Goal: Task Accomplishment & Management: Use online tool/utility

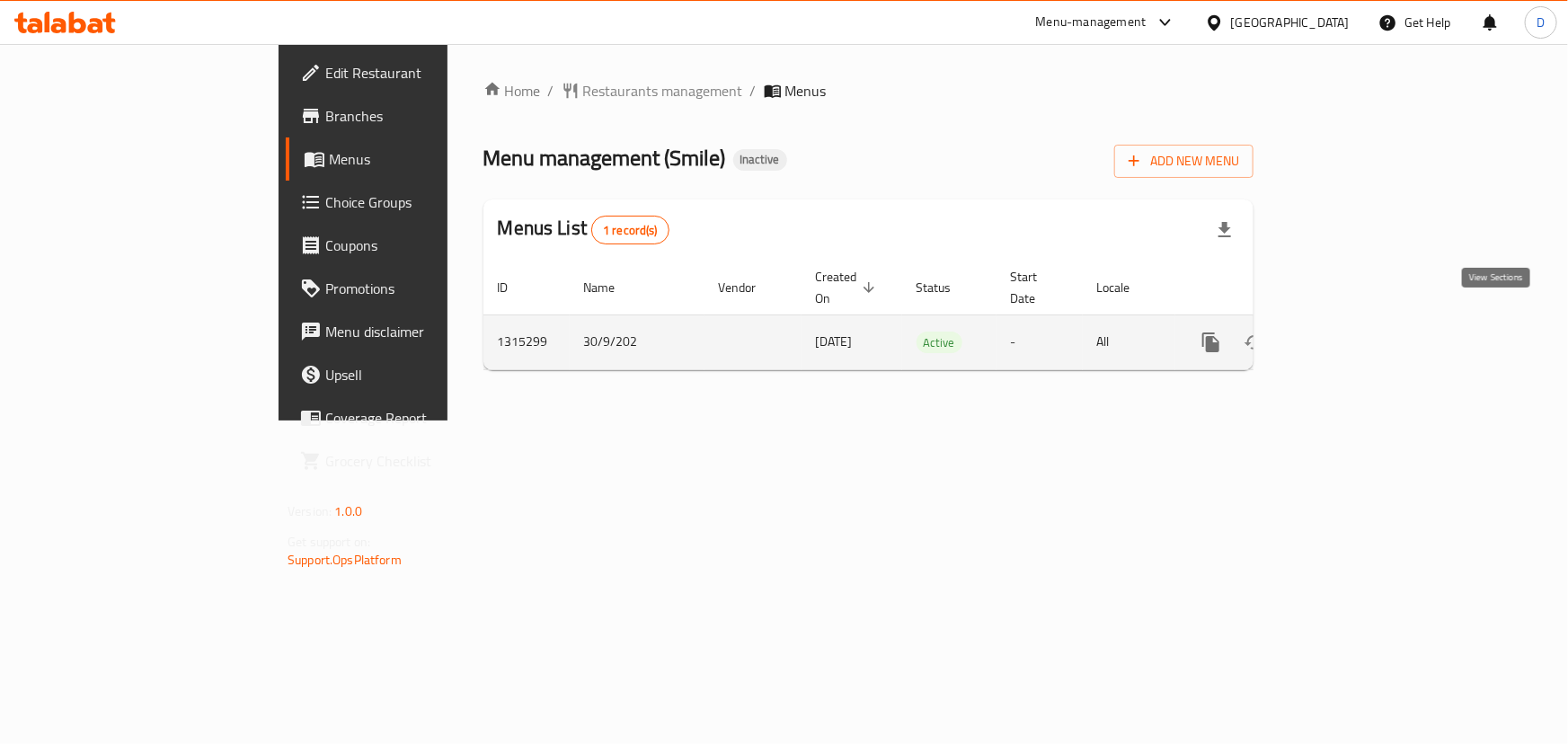
click at [1351, 332] on icon "enhanced table" at bounding box center [1340, 342] width 21 height 21
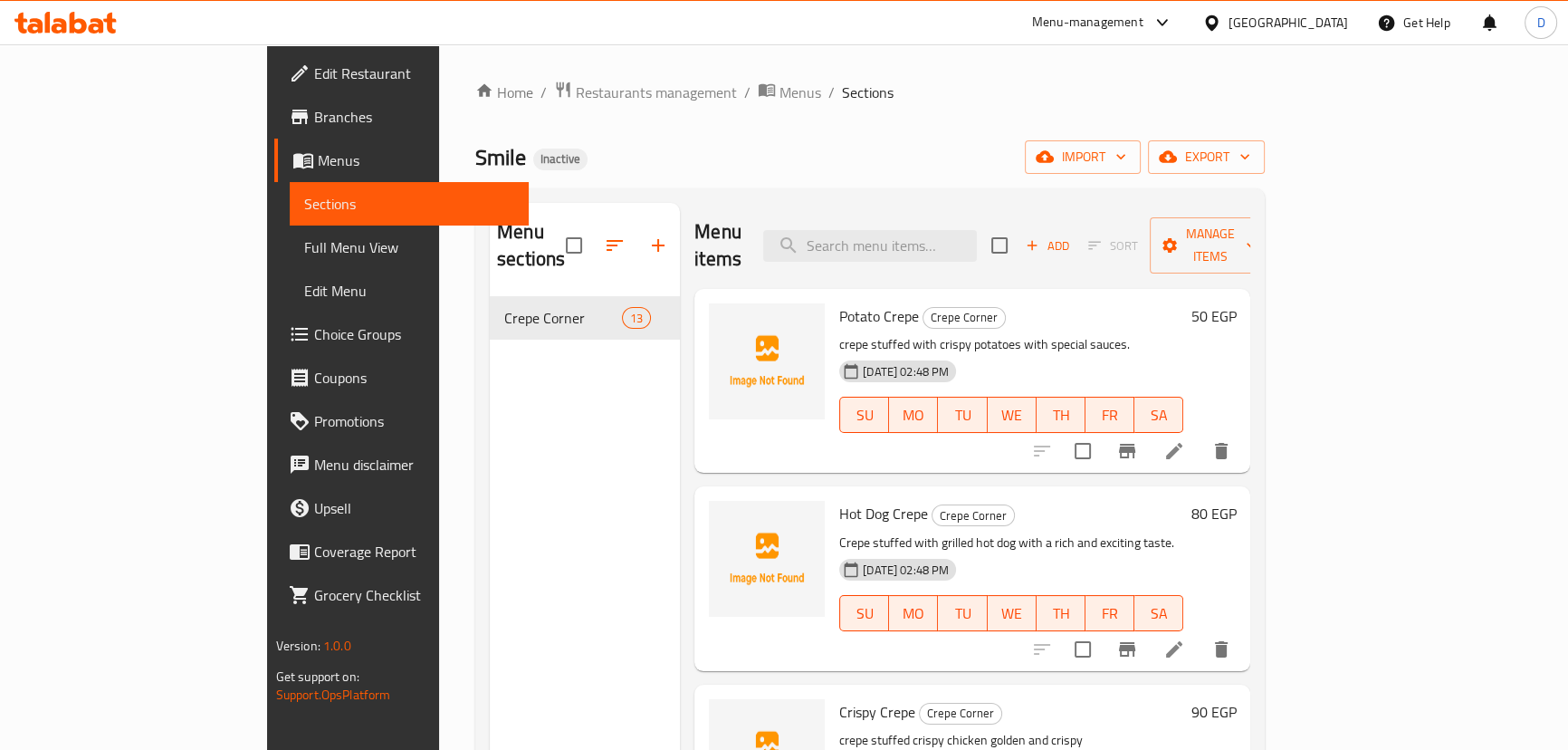
click at [304, 246] on span "Full Menu View" at bounding box center [409, 247] width 210 height 21
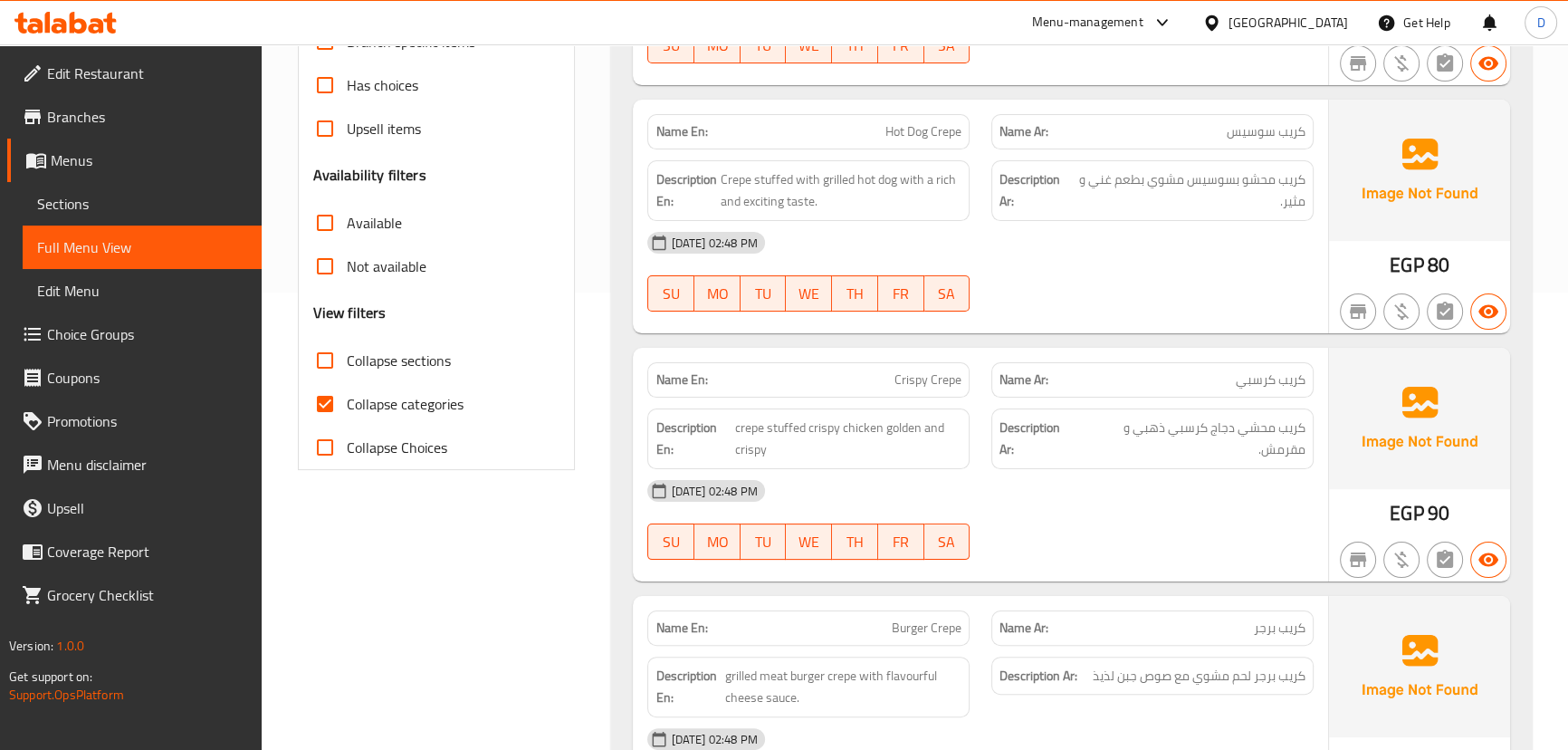
scroll to position [494, 0]
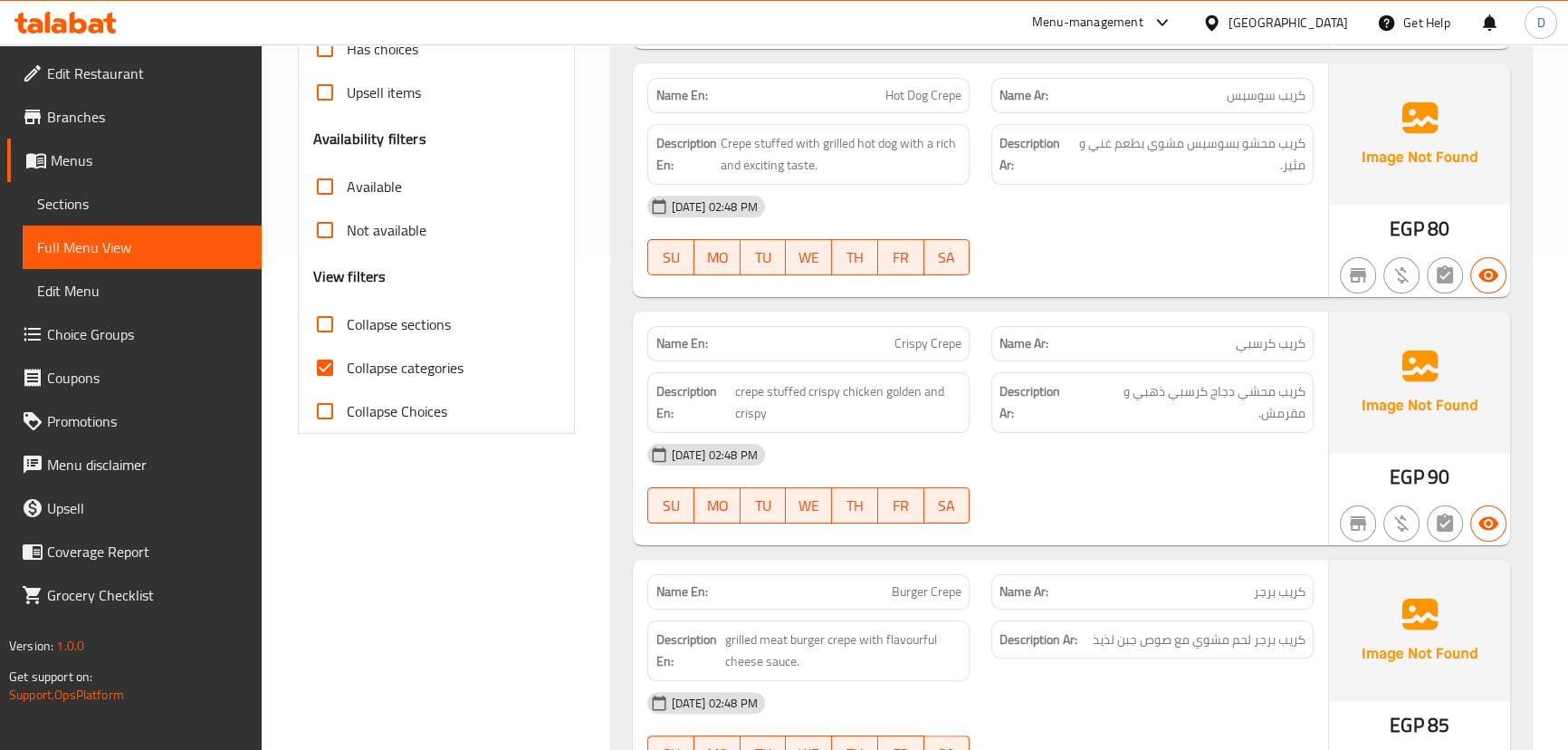
click at [321, 372] on input "Collapse categories" at bounding box center [325, 367] width 43 height 43
checkbox input "false"
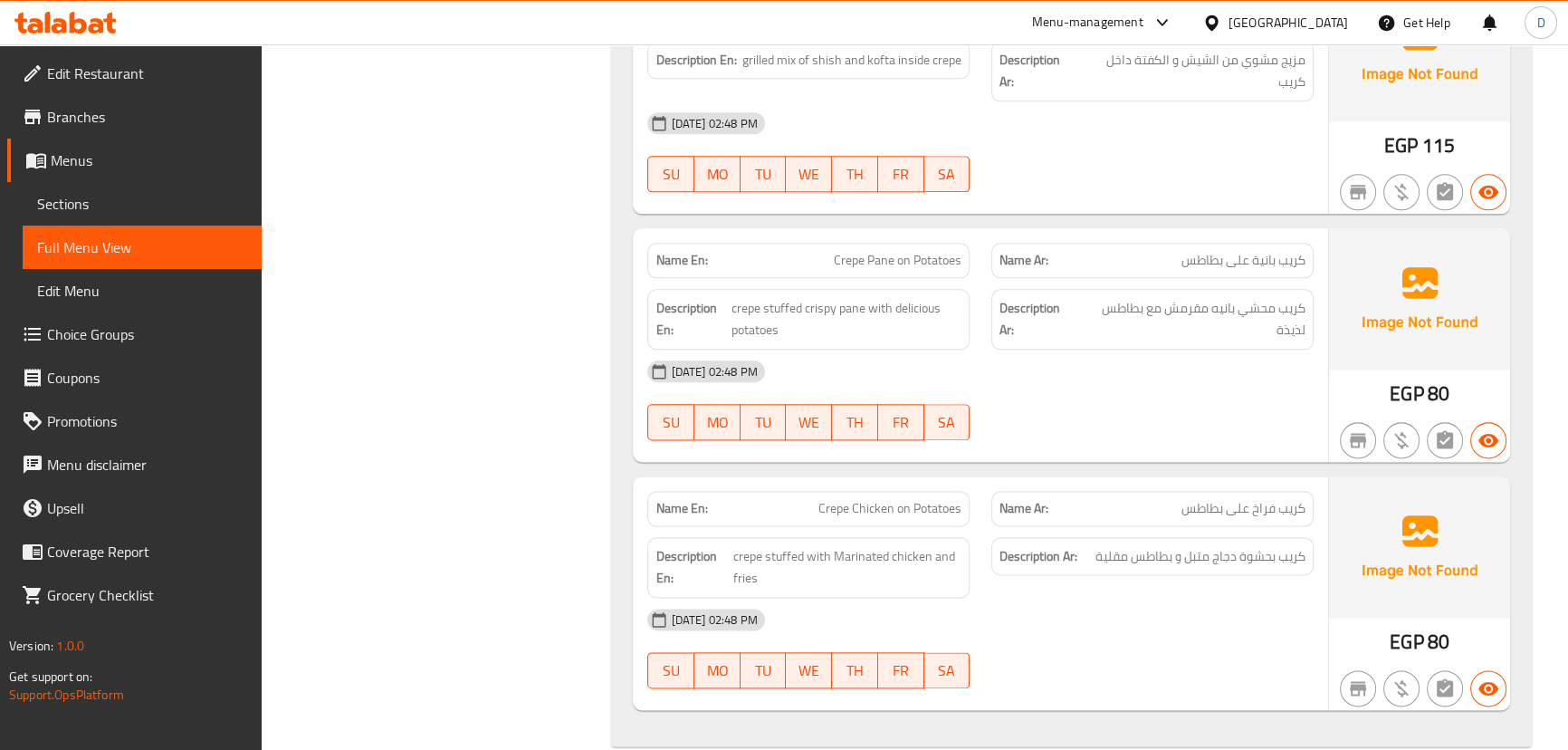
scroll to position [2839, 0]
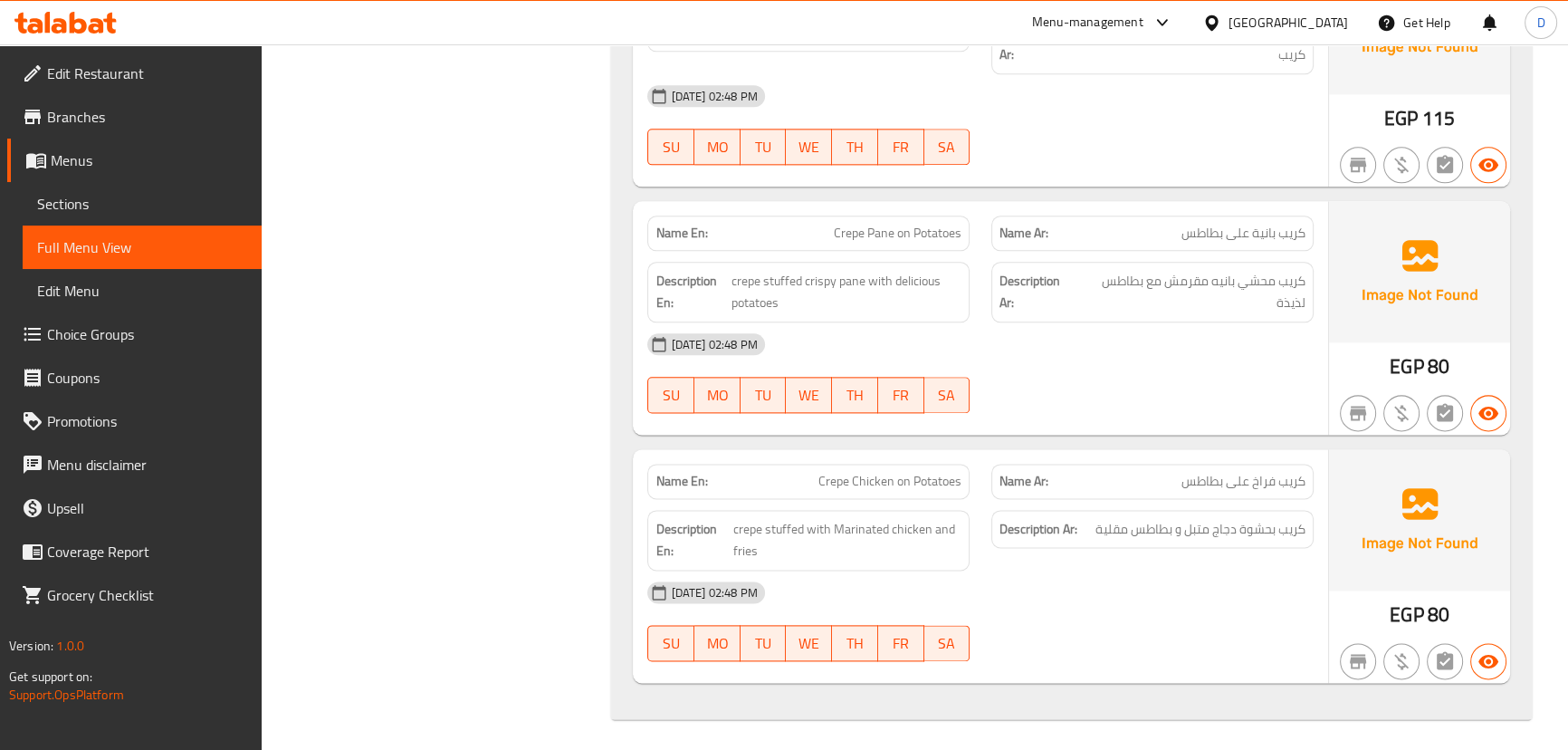
click at [1249, 586] on div "[DATE] 02:48 PM" at bounding box center [980, 591] width 687 height 43
click at [131, 103] on link "Branches" at bounding box center [133, 116] width 254 height 43
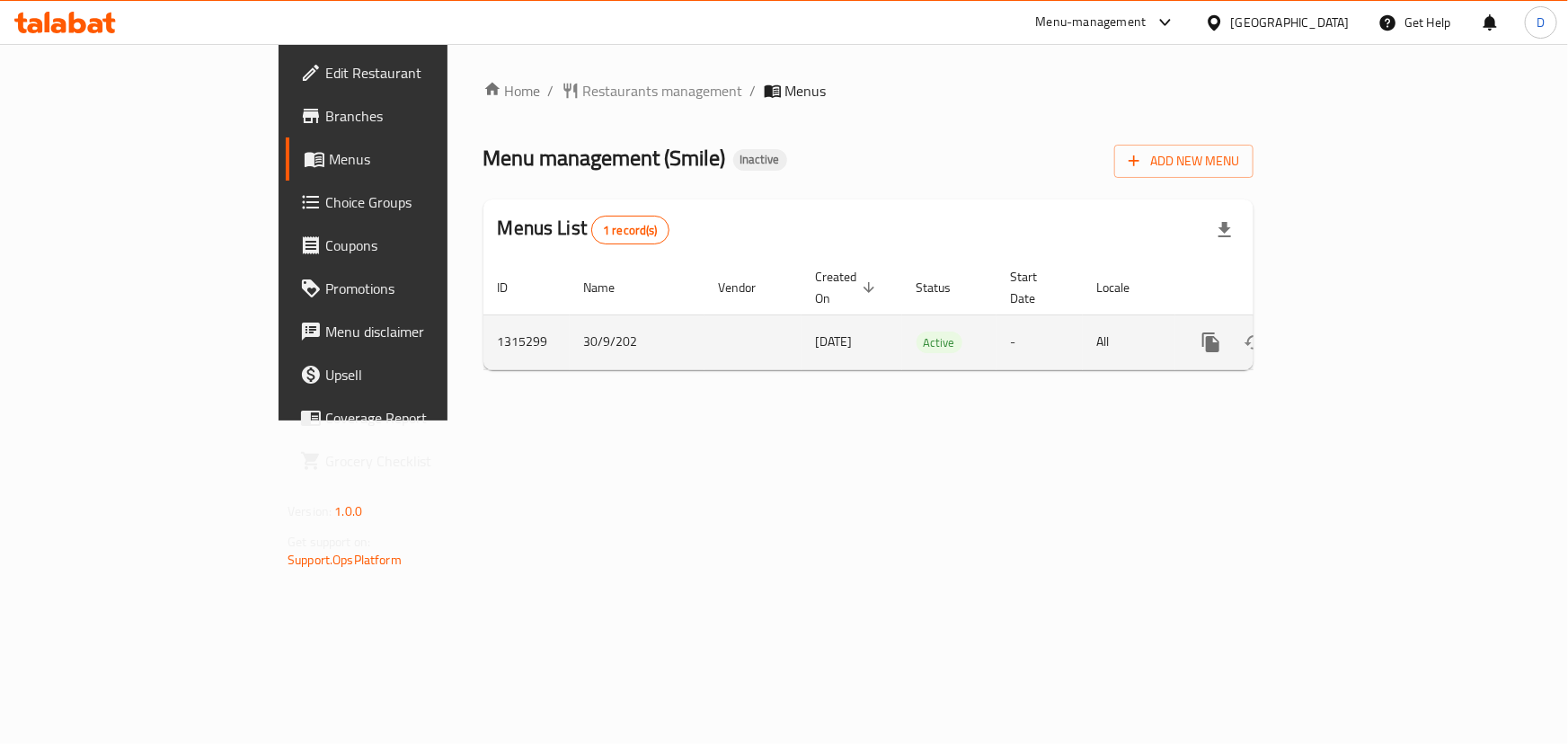
click at [1349, 335] on icon "enhanced table" at bounding box center [1340, 342] width 16 height 16
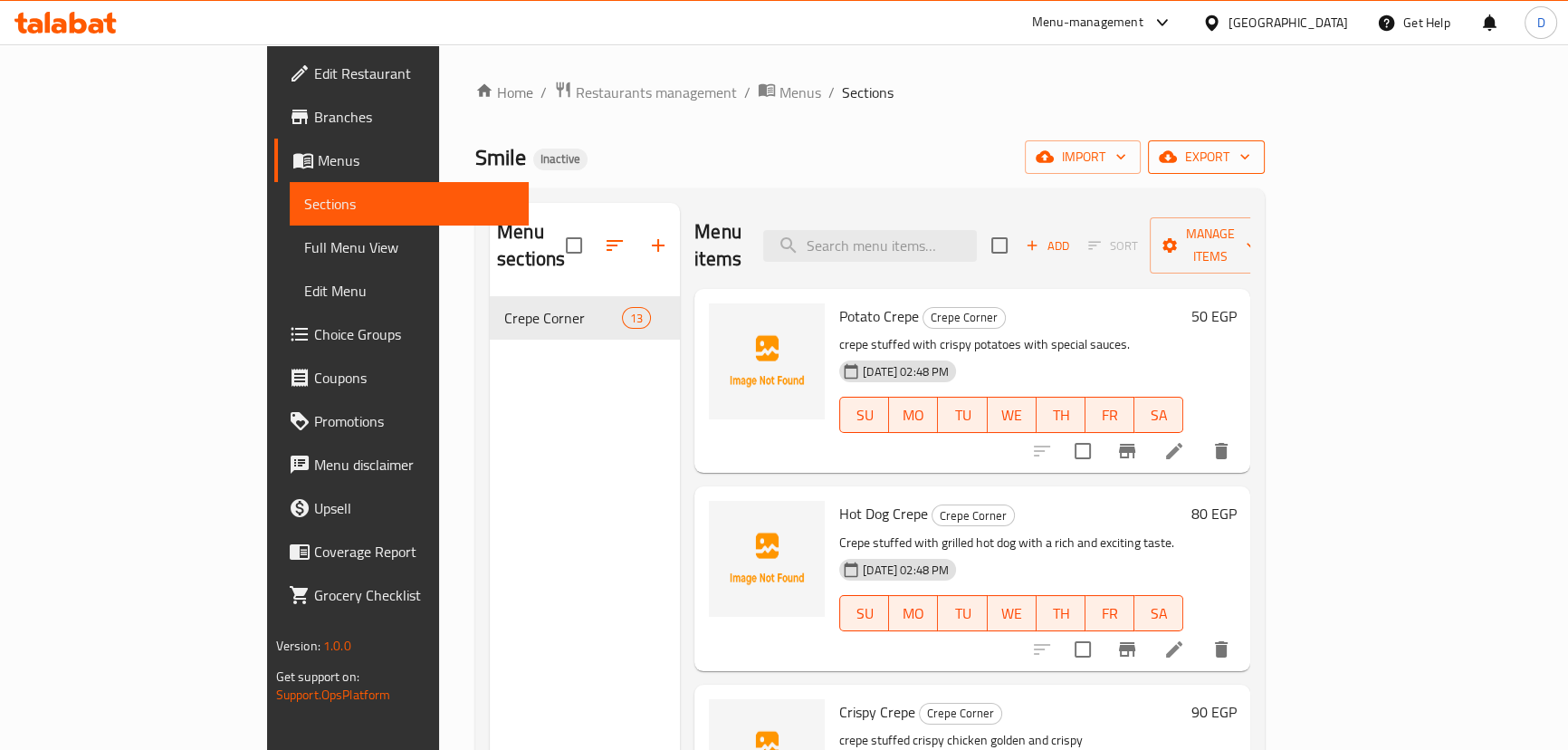
click at [1250, 160] on span "export" at bounding box center [1206, 157] width 88 height 22
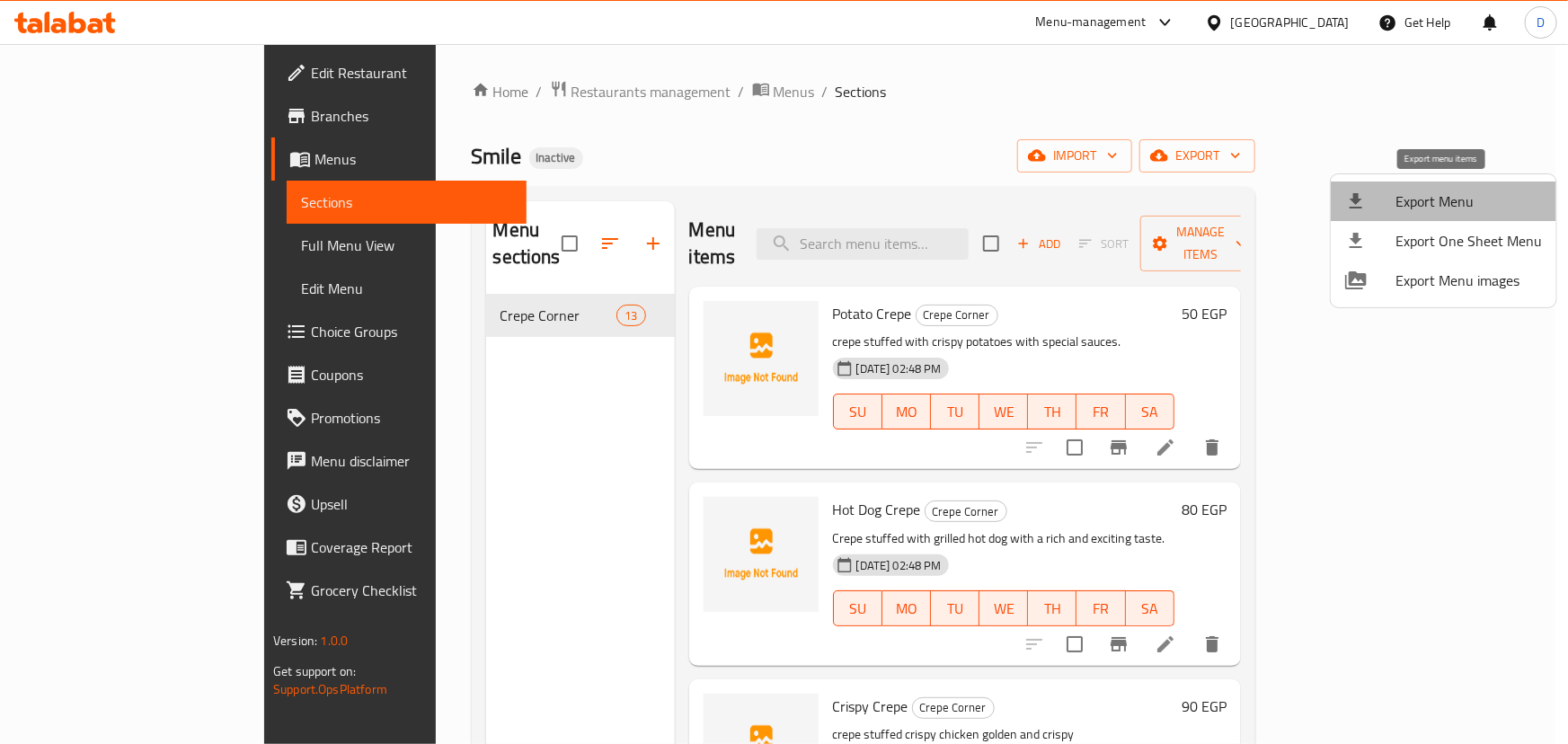
click at [1447, 194] on span "Export Menu" at bounding box center [1468, 201] width 147 height 21
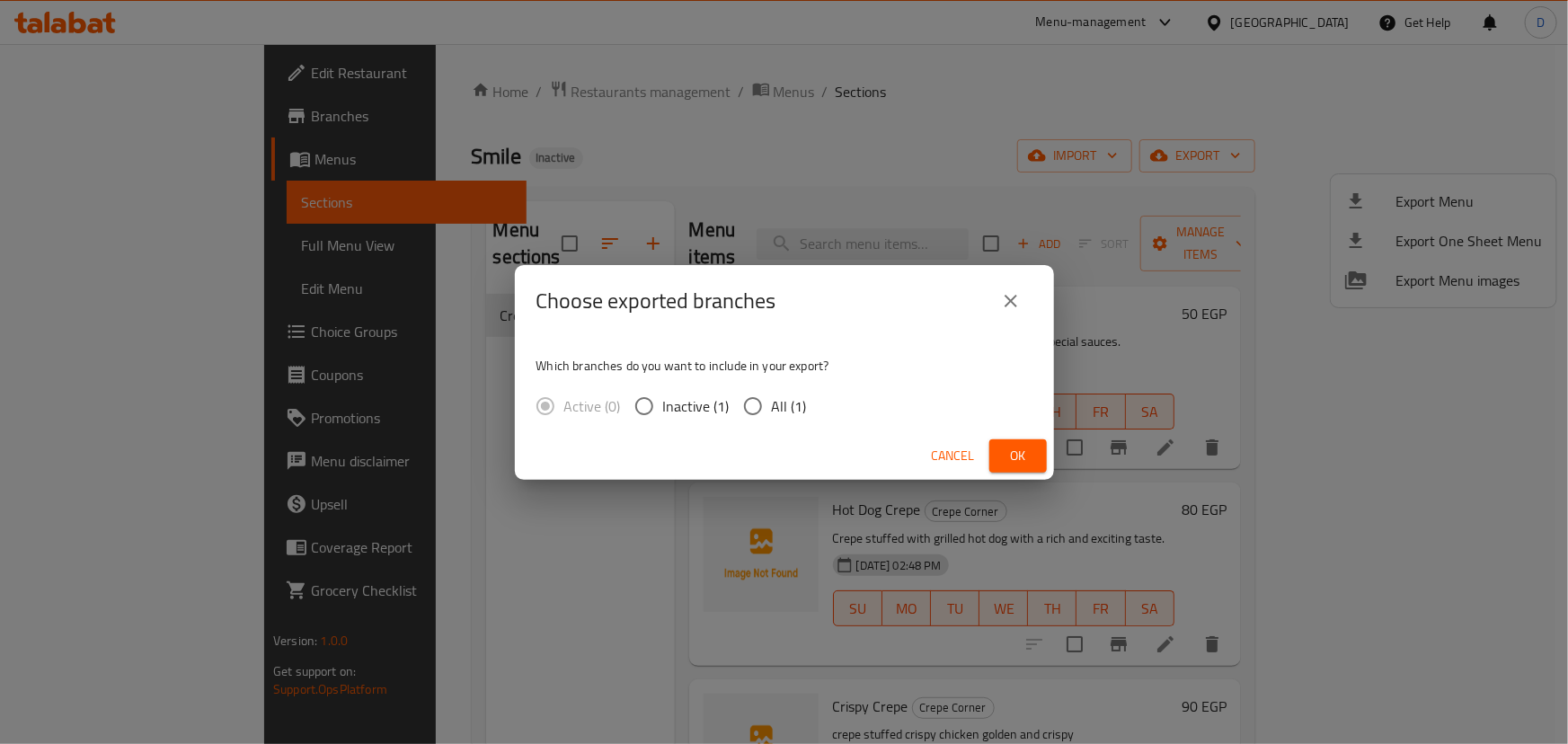
click at [772, 404] on span "All (1)" at bounding box center [789, 406] width 35 height 21
click at [772, 404] on input "All (1)" at bounding box center [752, 406] width 37 height 37
radio input "true"
click at [996, 449] on button "Ok" at bounding box center [1018, 455] width 58 height 34
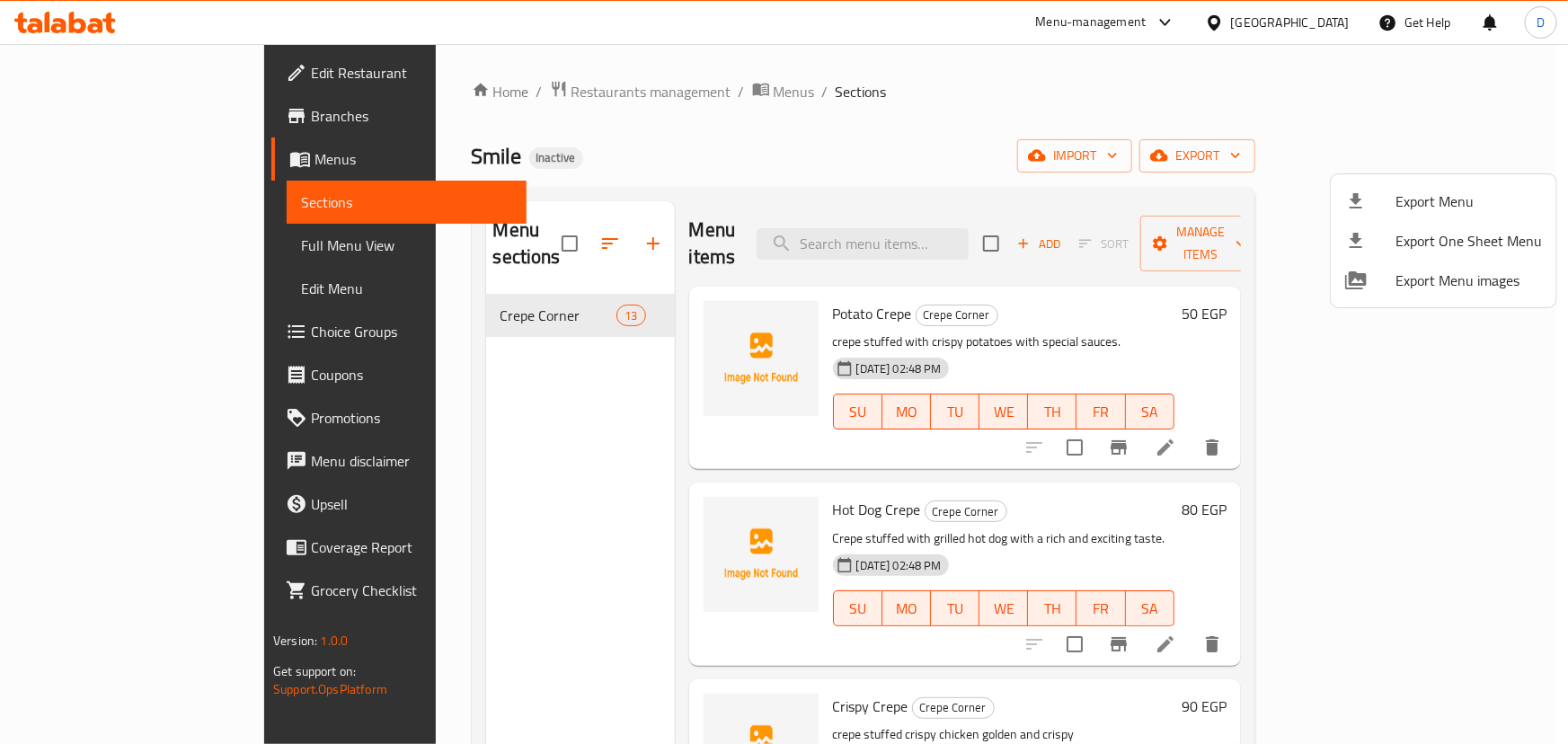
click at [518, 141] on div at bounding box center [784, 372] width 1568 height 744
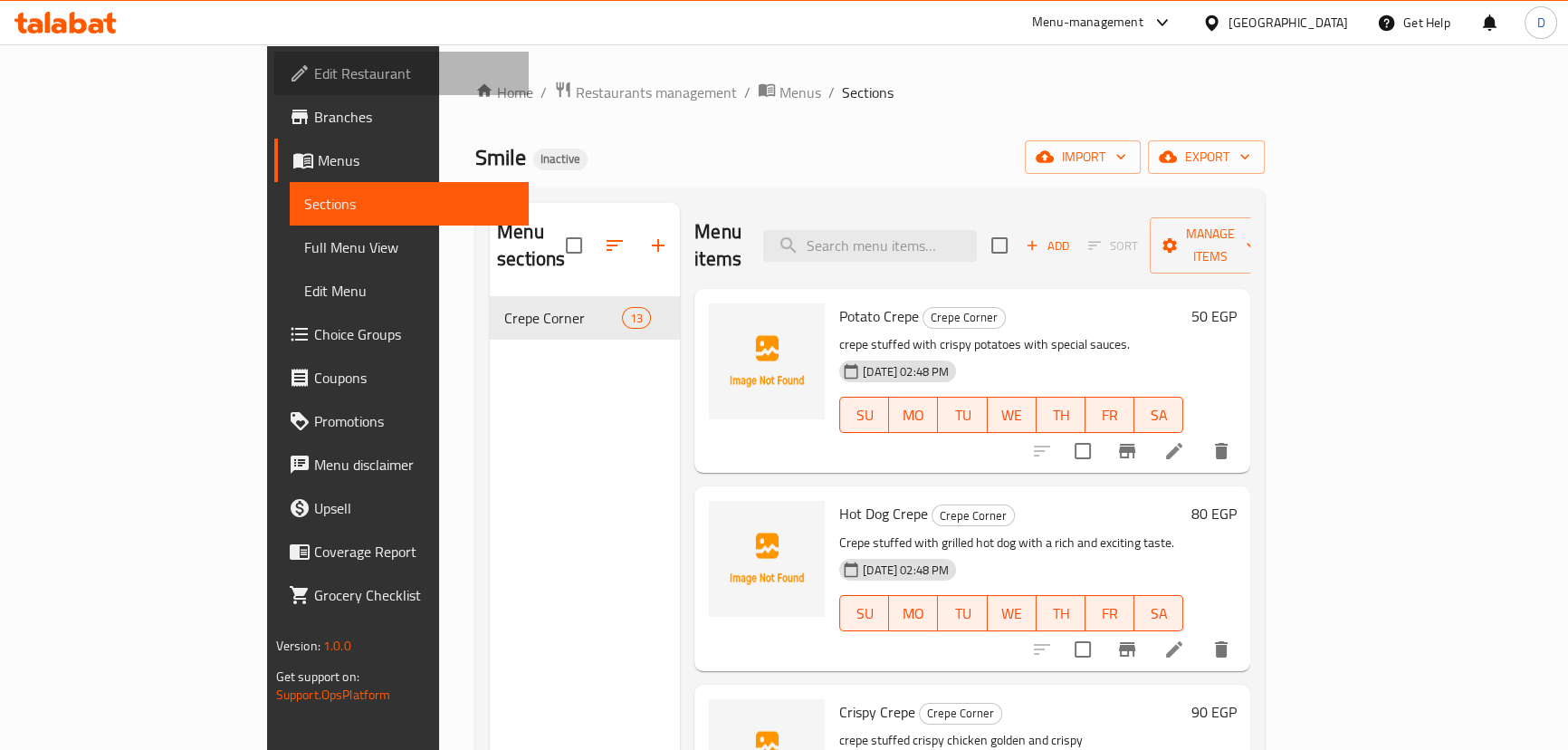
click at [314, 83] on span "Edit Restaurant" at bounding box center [413, 73] width 200 height 21
